Goal: Task Accomplishment & Management: Manage account settings

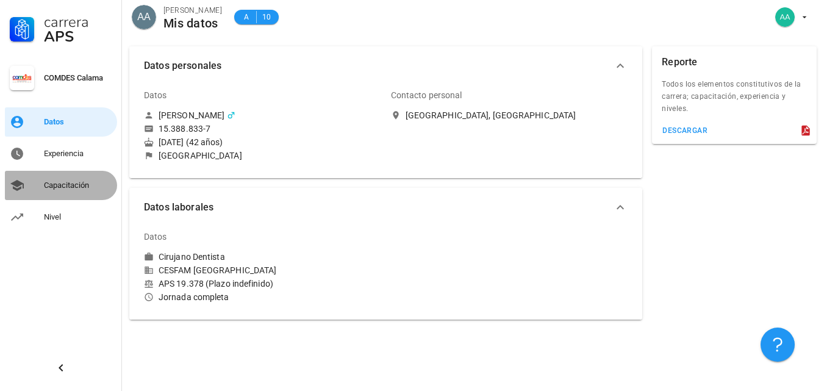
click at [68, 184] on div "Capacitación" at bounding box center [78, 185] width 68 height 10
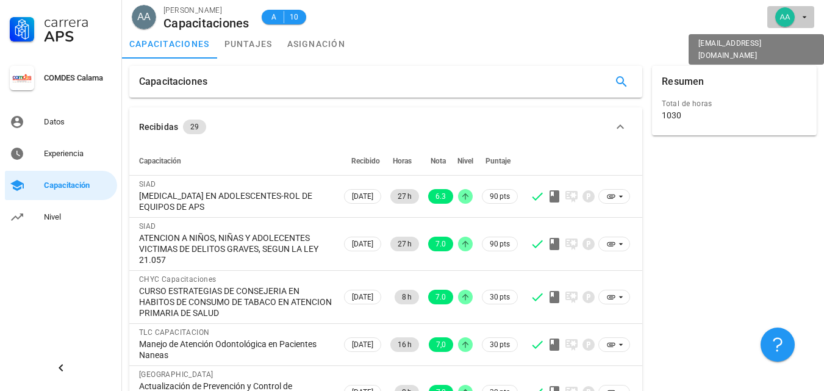
click at [802, 18] on icon "button" at bounding box center [804, 17] width 10 height 10
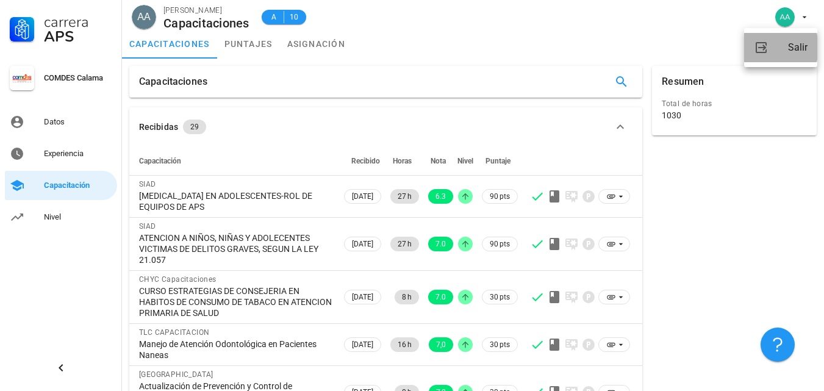
click at [795, 48] on div "Salir" at bounding box center [798, 47] width 20 height 24
